Goal: Find specific page/section: Find specific page/section

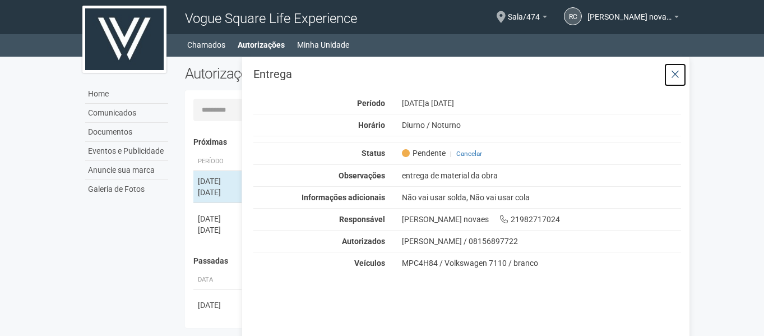
click at [675, 75] on icon at bounding box center [675, 74] width 8 height 11
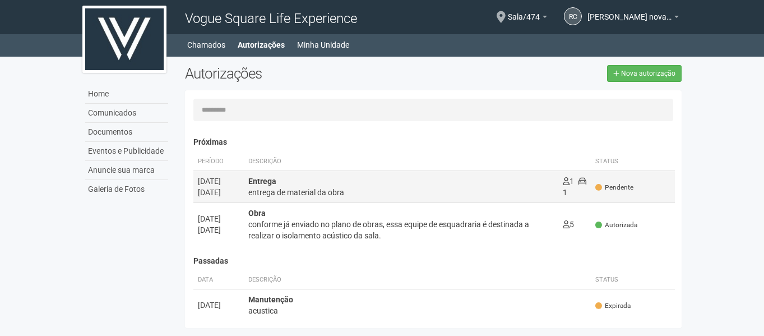
click at [426, 191] on div "entrega de material da obra" at bounding box center [400, 192] width 305 height 11
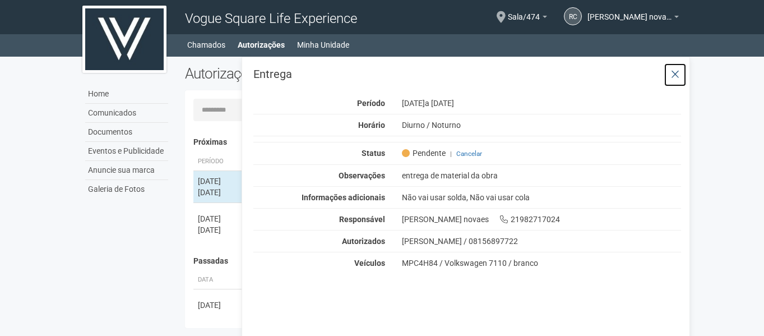
click at [677, 75] on icon at bounding box center [675, 74] width 8 height 11
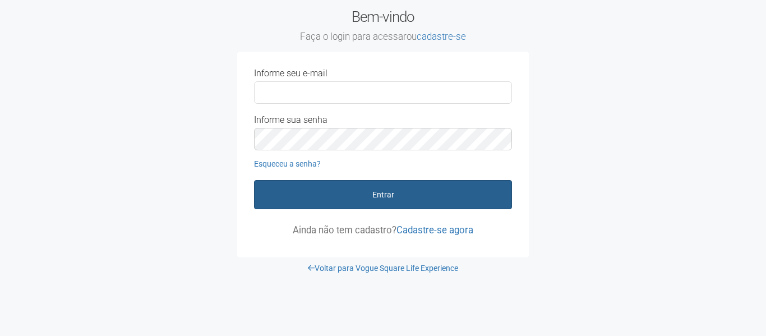
type input "**********"
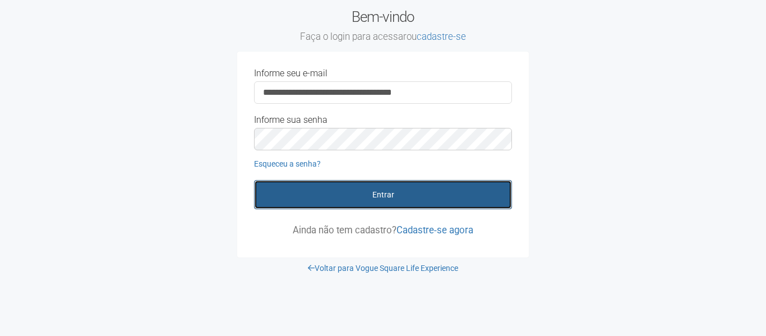
click at [394, 196] on button "Entrar" at bounding box center [383, 194] width 258 height 29
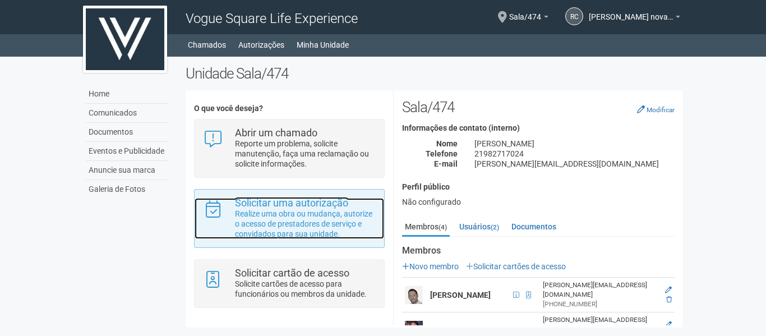
click at [260, 232] on p "Realize uma obra ou mudança, autorize o acesso de prestadores de serviço e conv…" at bounding box center [305, 224] width 141 height 30
